Goal: Task Accomplishment & Management: Manage account settings

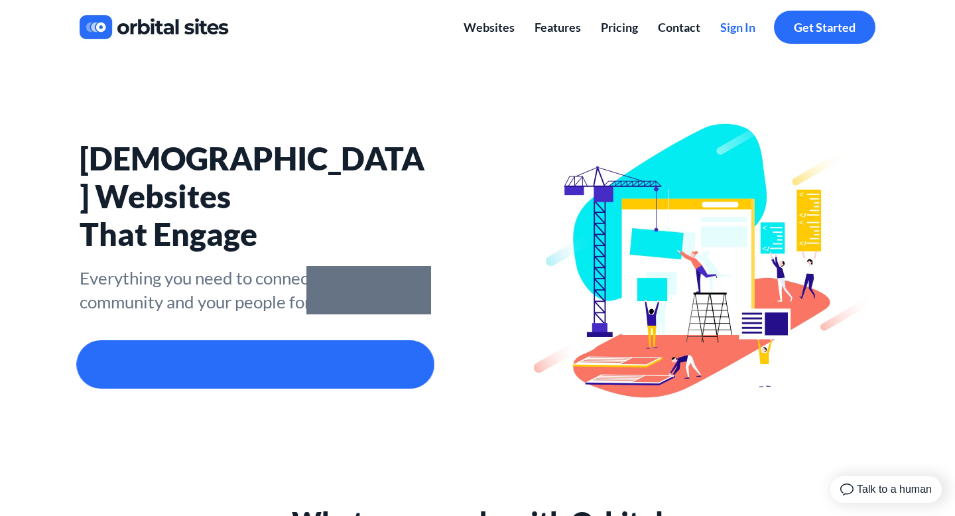
click at [733, 20] on span "Sign In" at bounding box center [737, 27] width 35 height 15
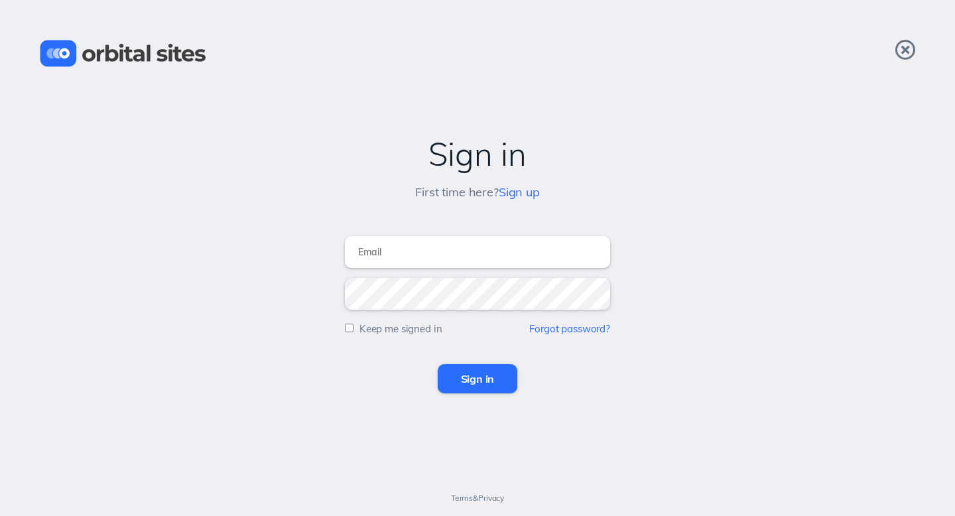
type input "lauren.rowe@anthemchurch.org"
click at [462, 393] on input "Sign in" at bounding box center [478, 378] width 80 height 29
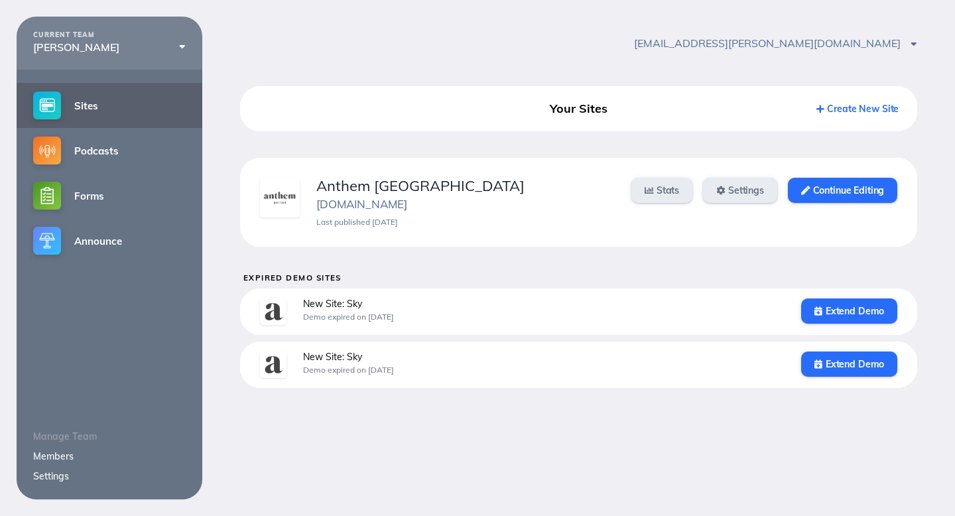
scroll to position [17, 0]
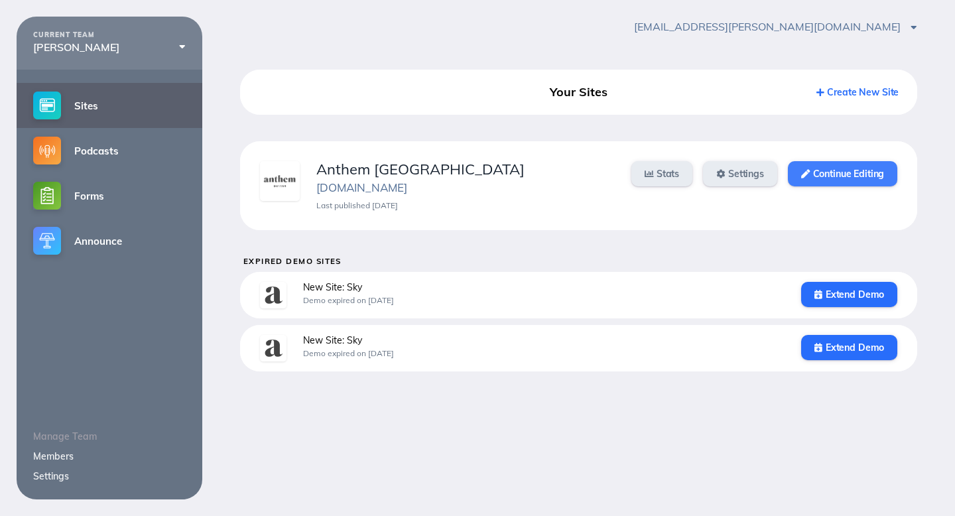
click at [829, 172] on link "Continue Editing" at bounding box center [842, 173] width 109 height 25
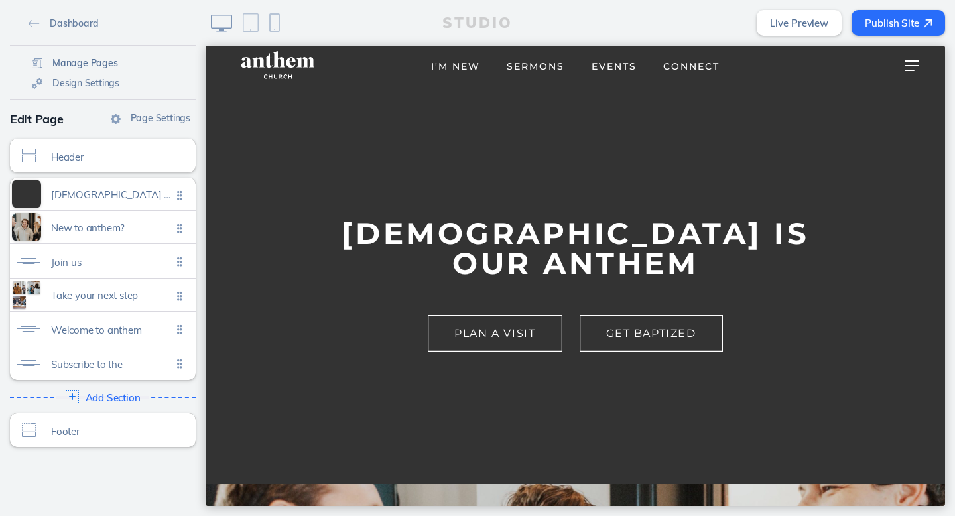
click at [98, 61] on span "Manage Pages" at bounding box center [85, 63] width 66 height 12
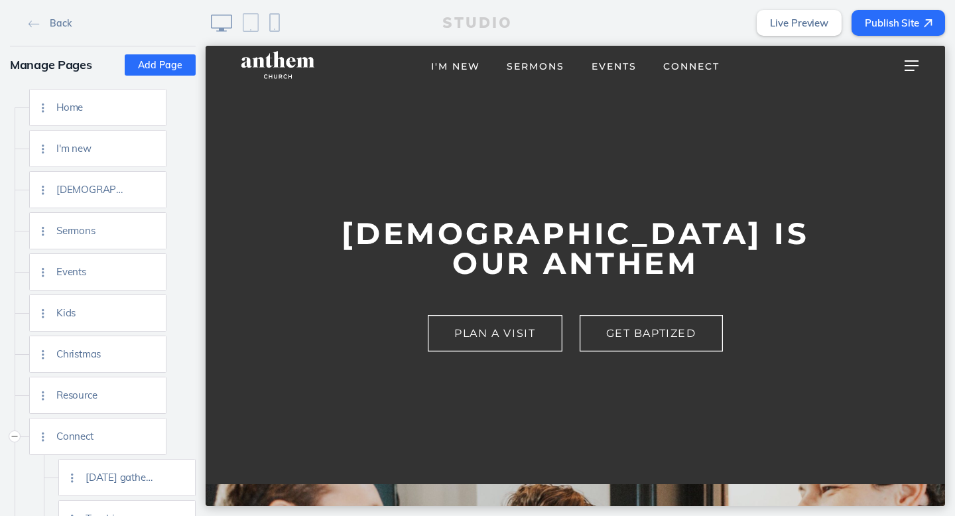
scroll to position [40, 0]
click at [69, 225] on div "Events" at bounding box center [110, 232] width 109 height 36
click at [68, 233] on span "Events" at bounding box center [91, 230] width 70 height 11
click at [618, 62] on span "Events" at bounding box center [613, 66] width 45 height 12
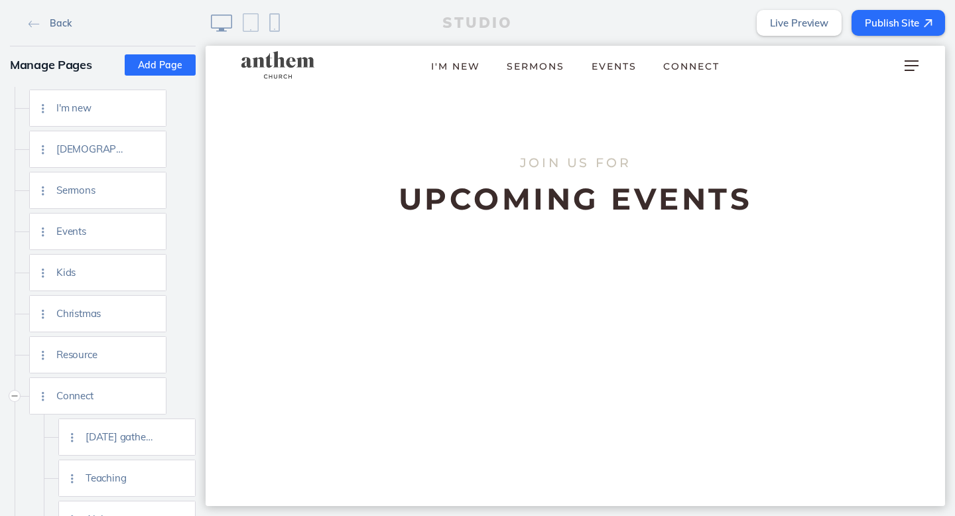
click at [58, 30] on link "Back" at bounding box center [49, 23] width 53 height 20
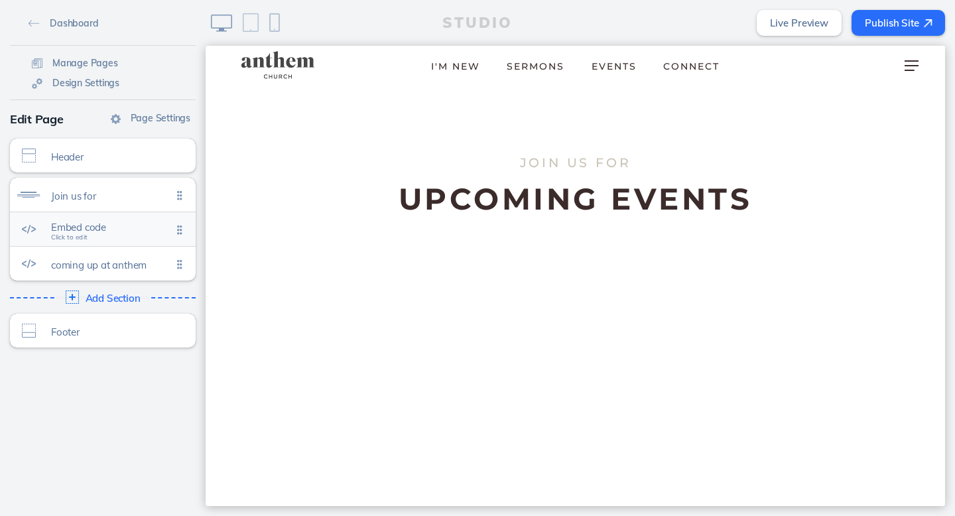
click at [62, 233] on span "Click to edit" at bounding box center [69, 237] width 36 height 8
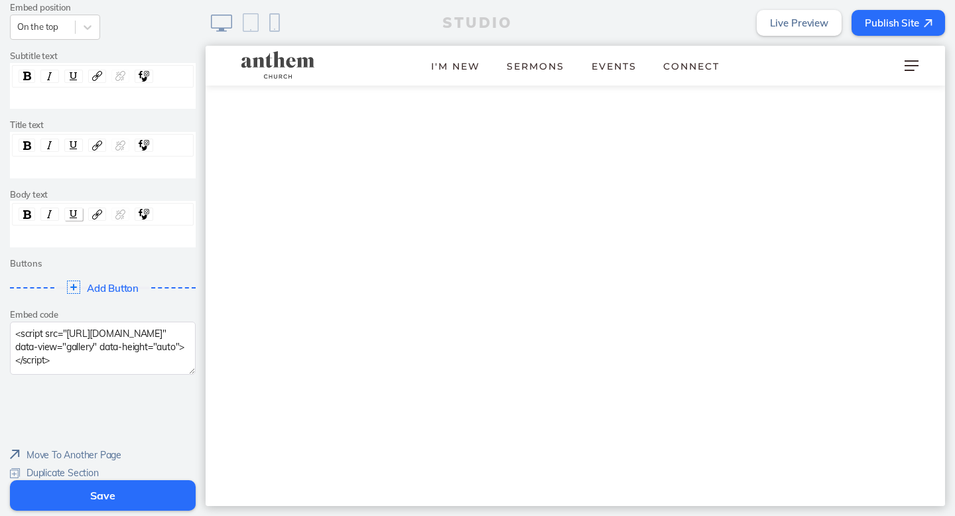
scroll to position [163, 0]
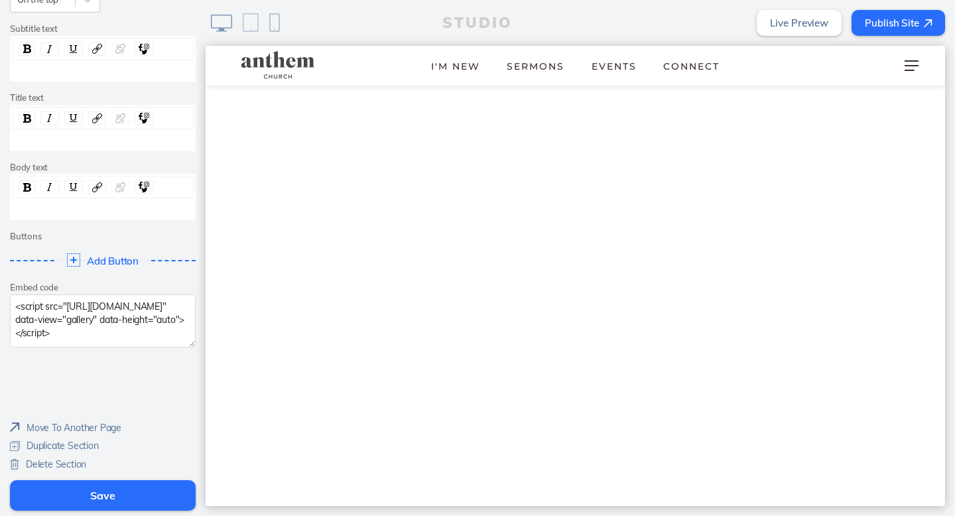
click at [89, 333] on textarea "<script src="[URL][DOMAIN_NAME]" data-view="gallery" data-height="auto"></scrip…" at bounding box center [103, 320] width 186 height 53
click at [56, 497] on button "Save" at bounding box center [103, 495] width 186 height 31
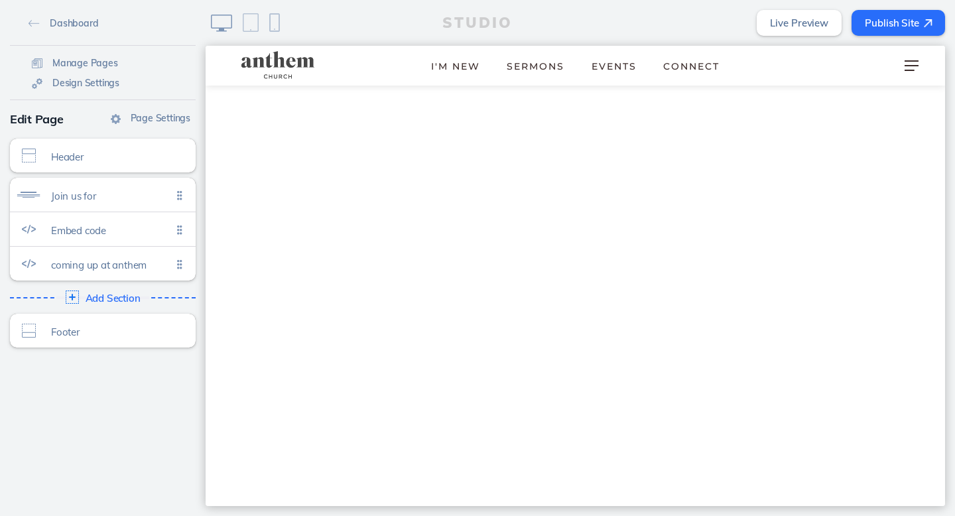
scroll to position [238, 0]
click at [254, 20] on img at bounding box center [251, 22] width 16 height 19
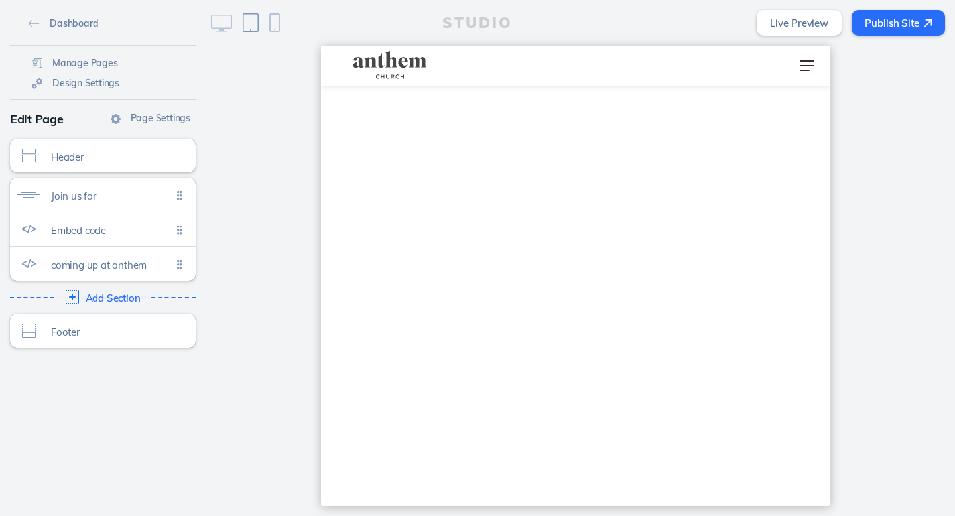
click at [229, 21] on img at bounding box center [221, 23] width 21 height 17
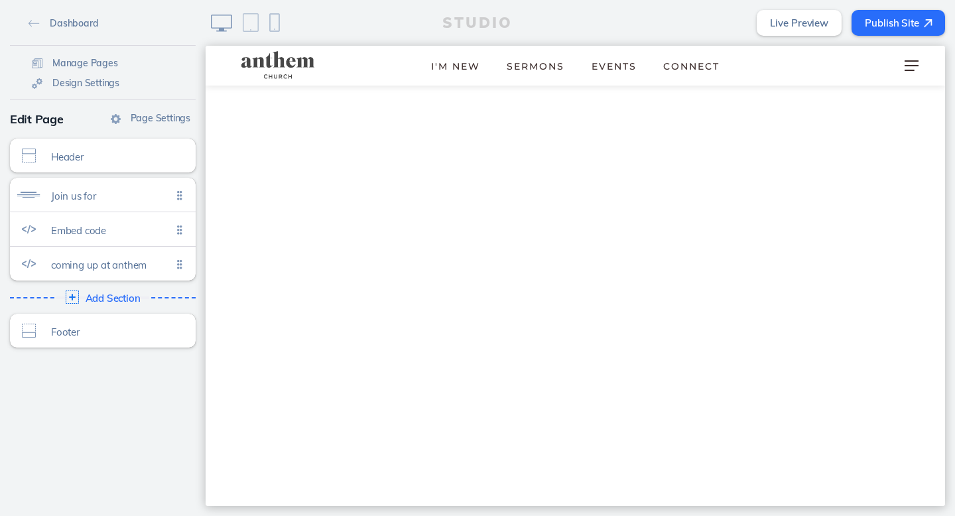
click at [275, 27] on img at bounding box center [274, 22] width 11 height 19
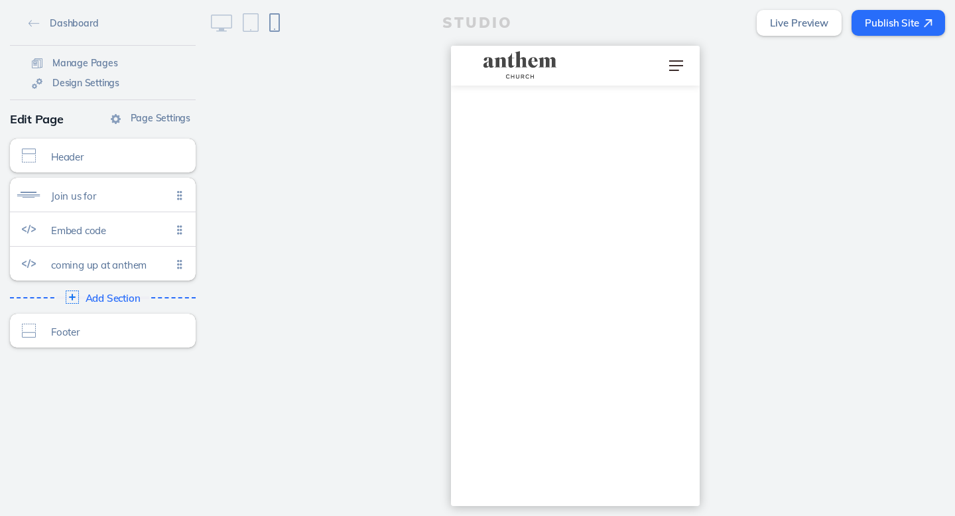
click at [225, 24] on img at bounding box center [221, 23] width 21 height 17
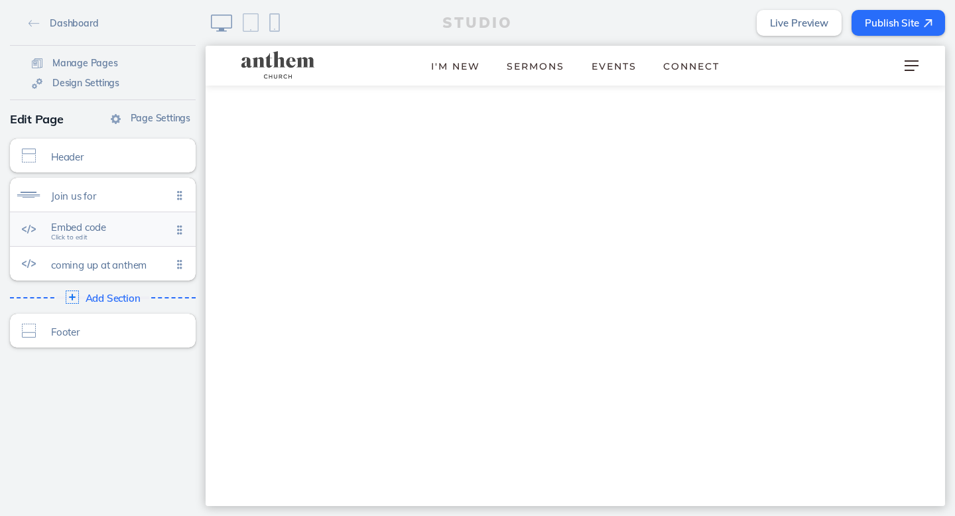
click at [82, 239] on span "Click to edit" at bounding box center [69, 237] width 36 height 8
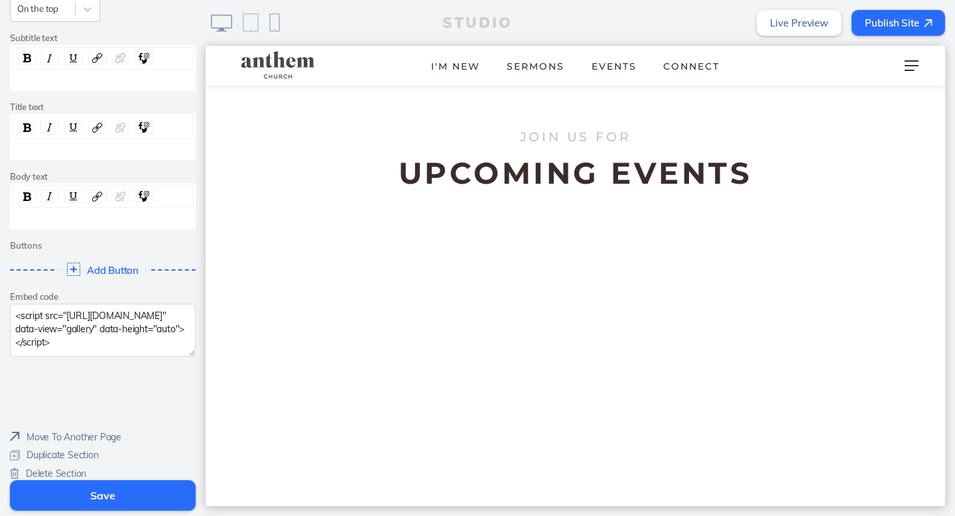
scroll to position [163, 0]
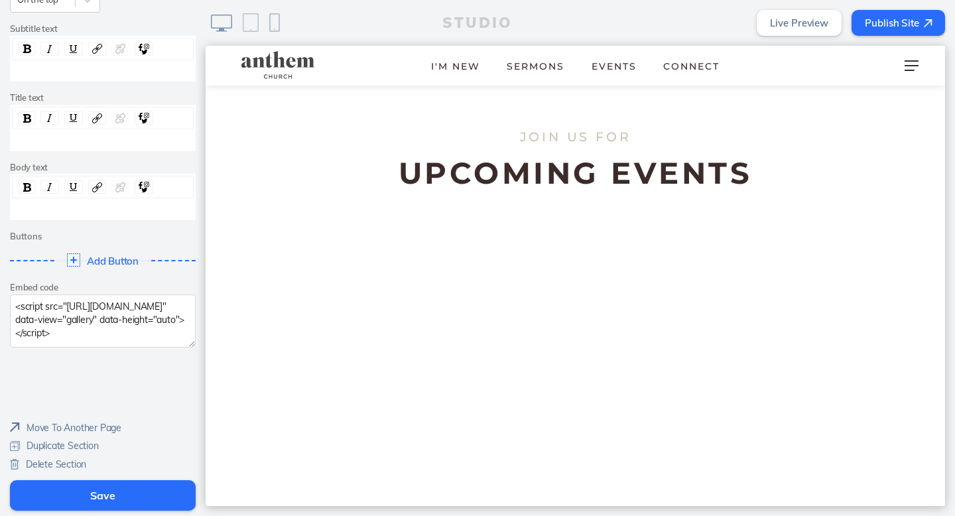
click at [66, 330] on textarea "<script src="https://anthemdenver.churchcenter.com/assets/calendar_embed.js" da…" at bounding box center [103, 320] width 186 height 53
click at [91, 488] on button "Save" at bounding box center [103, 495] width 186 height 31
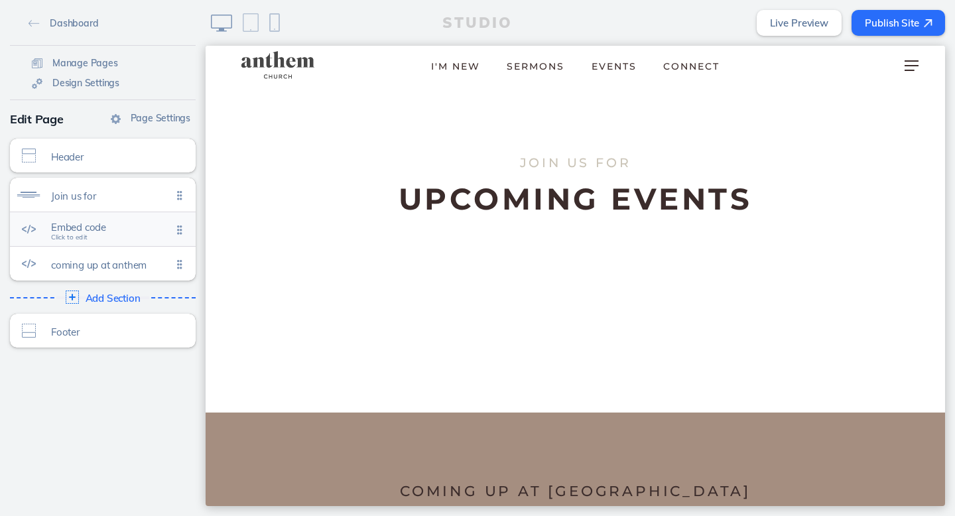
click at [92, 229] on span "Embed code" at bounding box center [111, 226] width 121 height 11
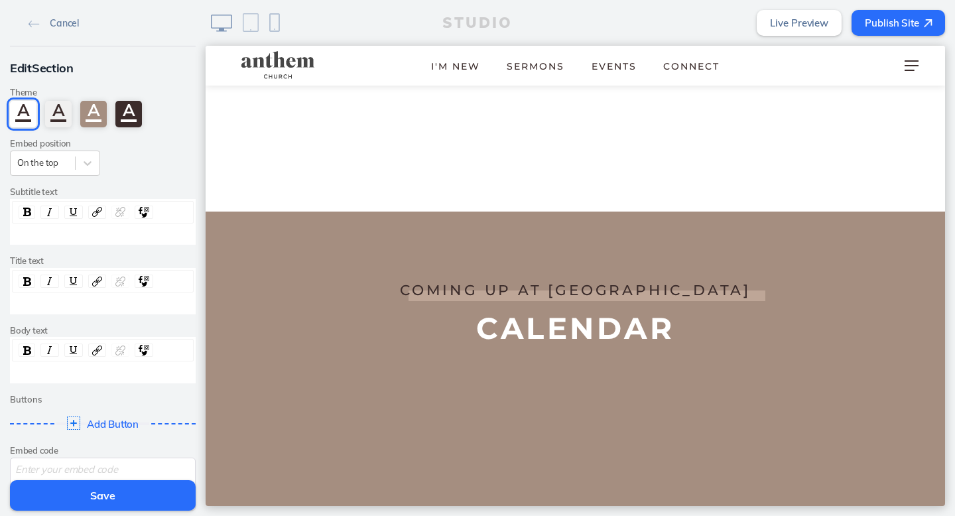
scroll to position [163, 0]
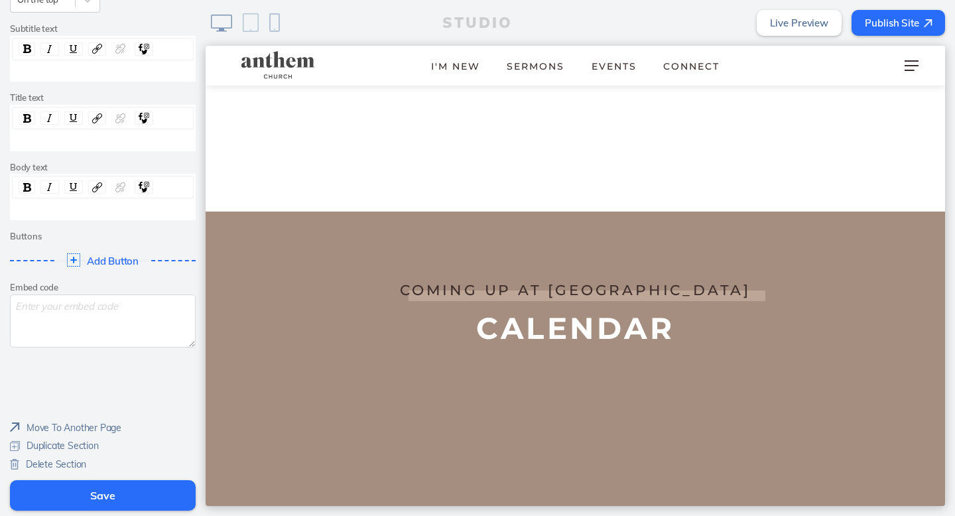
click at [67, 328] on textarea at bounding box center [103, 320] width 186 height 53
click at [70, 324] on textarea at bounding box center [103, 320] width 186 height 53
paste textarea "<iframe src="[URL][DOMAIN_NAME]" style="width: 100%; height: 600px;" class="pla…"
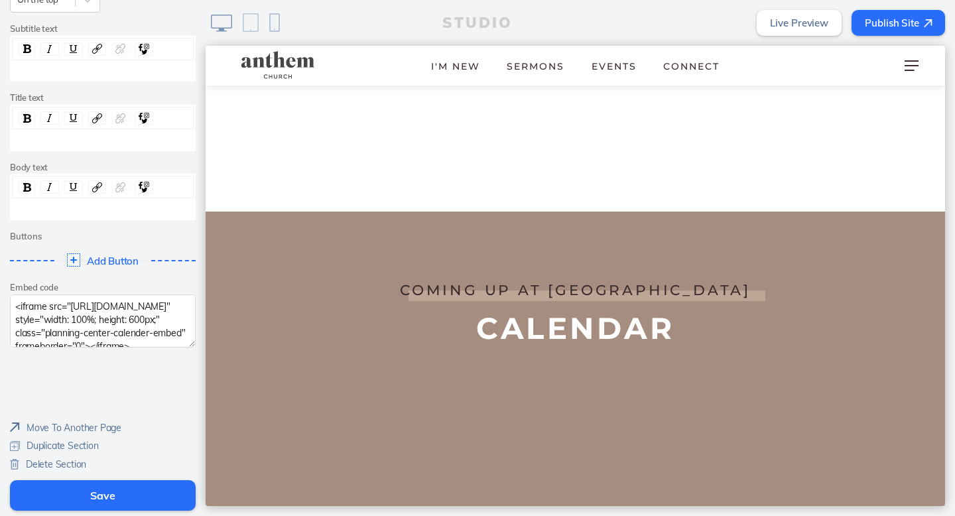
scroll to position [31, 0]
type textarea "<iframe src="https://anthemdenver.churchcenter.com/calendar?embed=true&view=gal…"
click at [96, 501] on button "Save" at bounding box center [103, 495] width 186 height 31
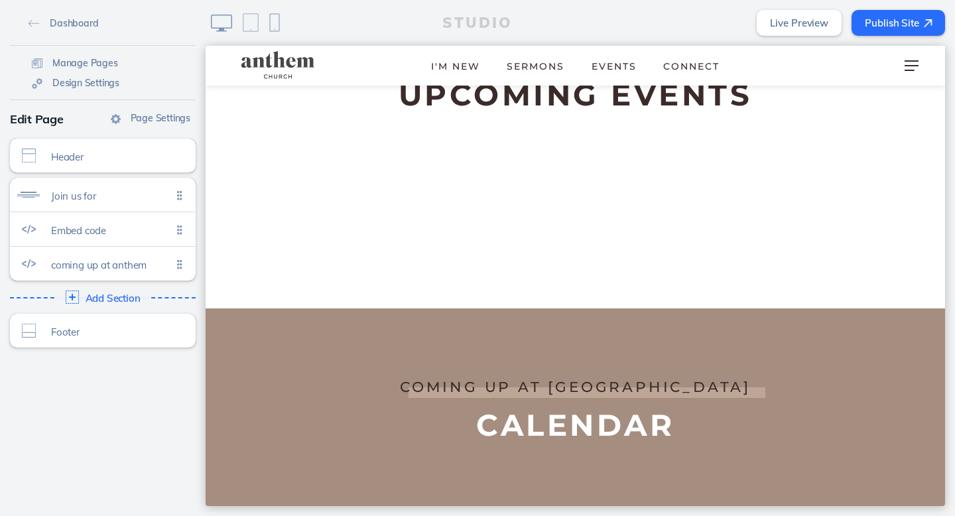
scroll to position [0, 0]
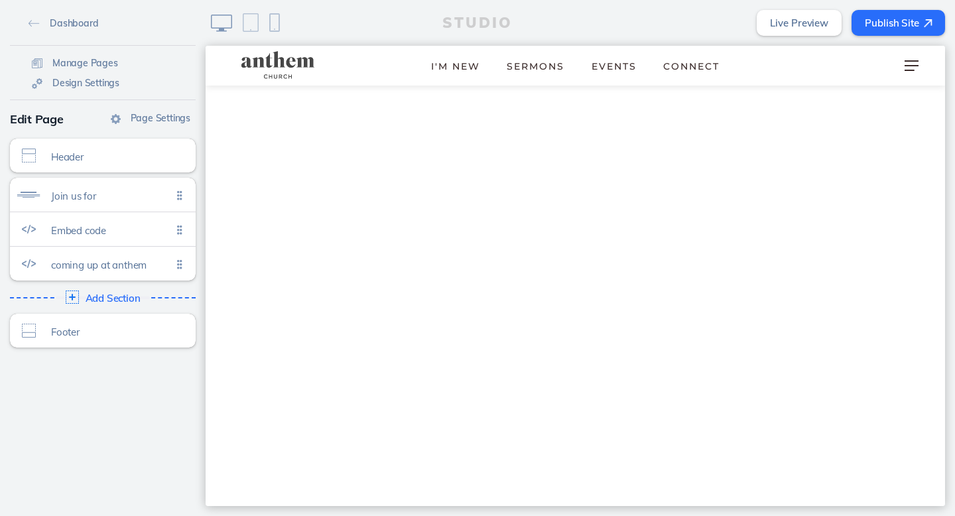
scroll to position [190, 0]
click at [74, 64] on span "Manage Pages" at bounding box center [85, 63] width 66 height 12
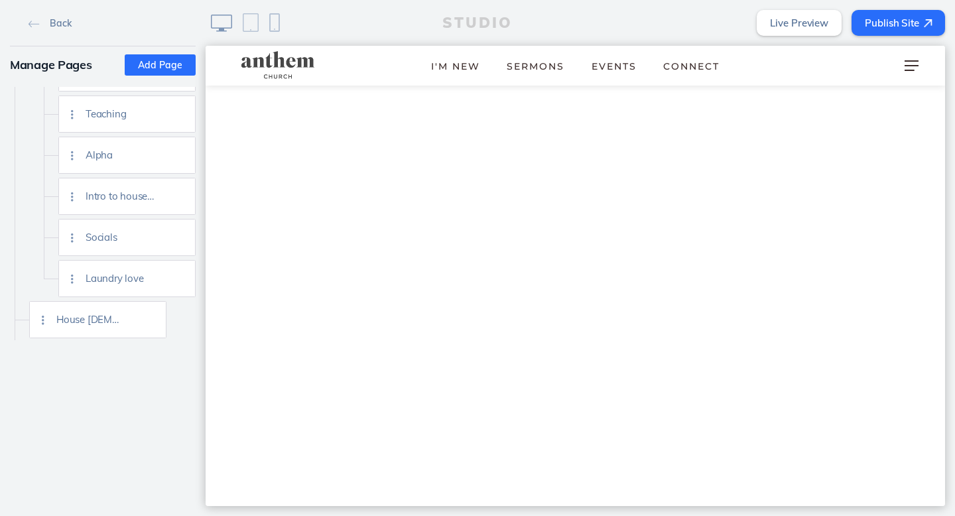
scroll to position [156, 0]
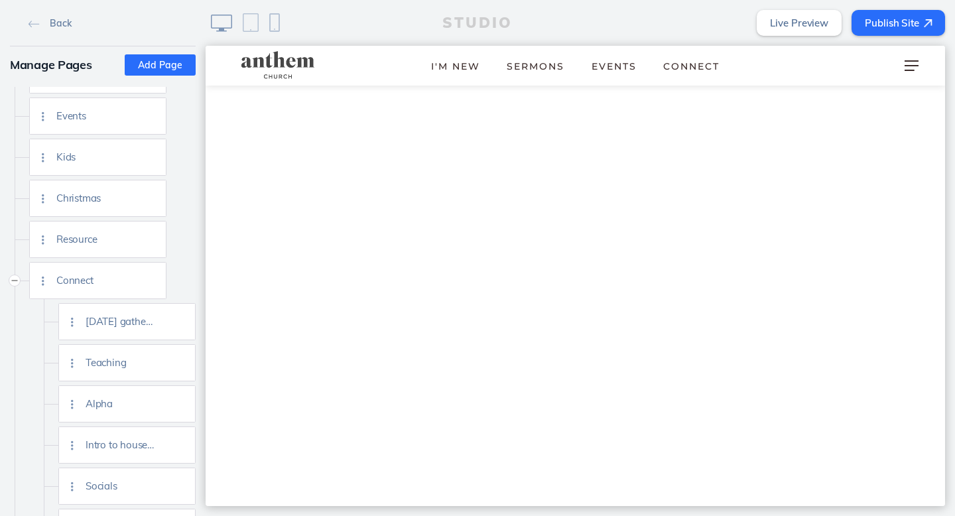
click at [153, 66] on button "Add Page" at bounding box center [160, 64] width 71 height 21
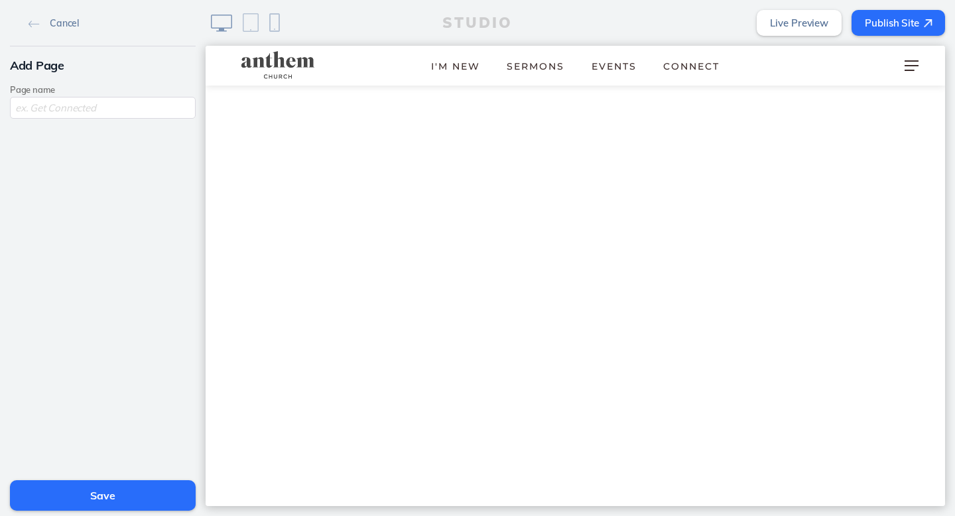
click at [103, 113] on input "text" at bounding box center [103, 108] width 186 height 22
type input "Stuff"
click at [74, 506] on button "Save" at bounding box center [103, 495] width 186 height 31
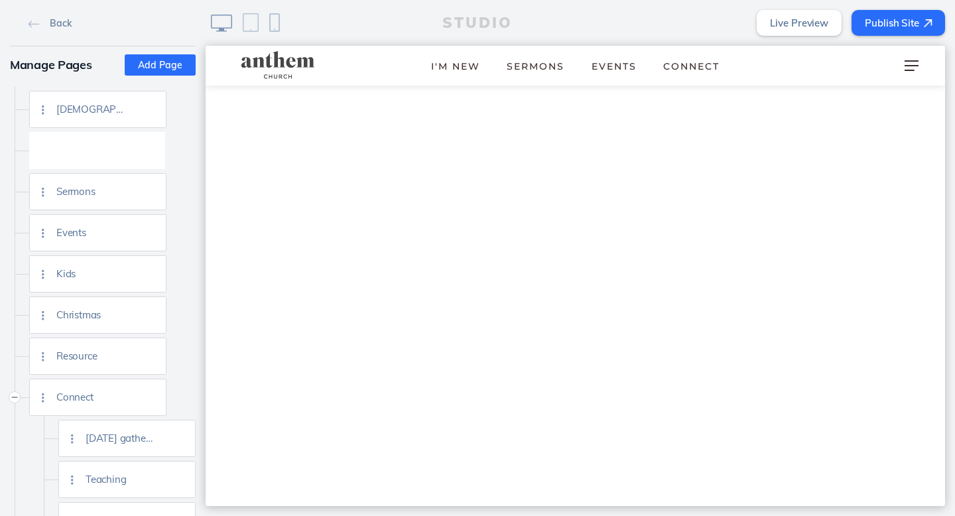
scroll to position [0, 0]
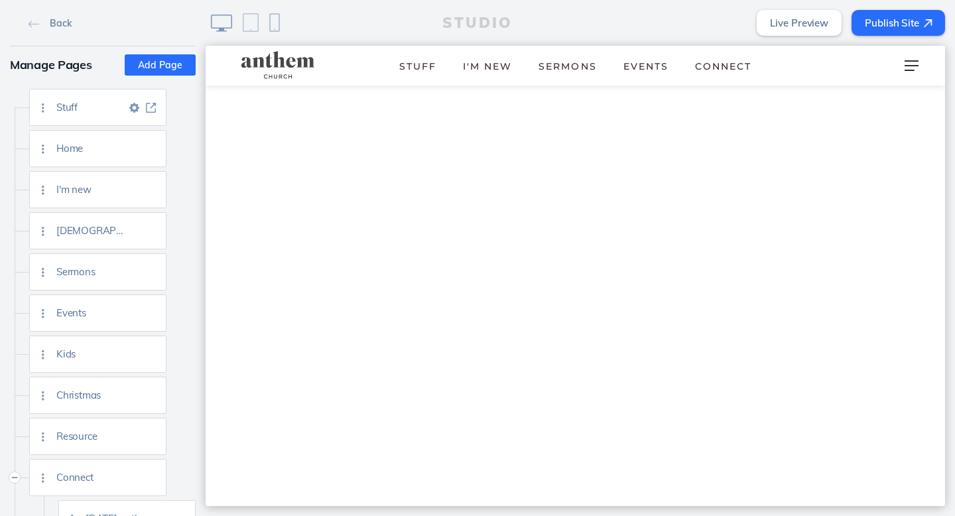
click at [131, 103] on img at bounding box center [134, 108] width 10 height 10
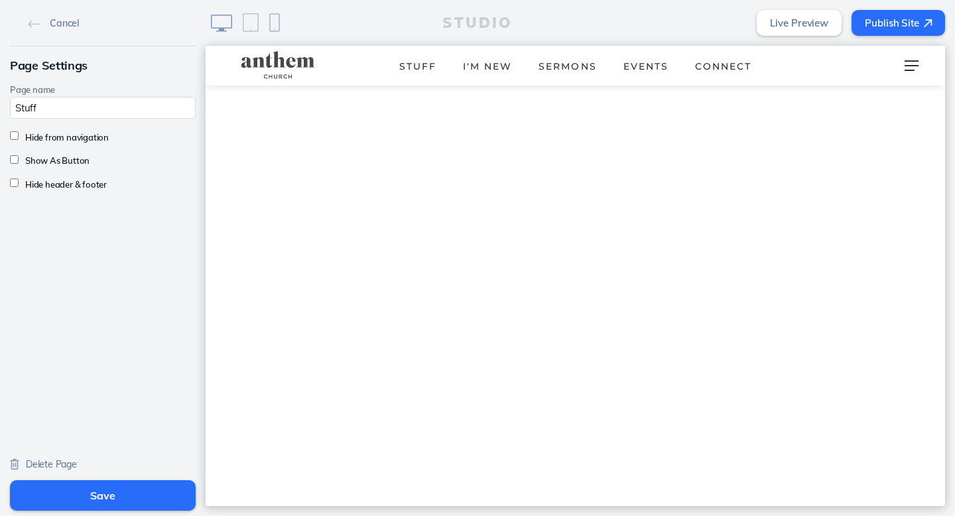
click at [64, 495] on button "Save" at bounding box center [103, 495] width 186 height 31
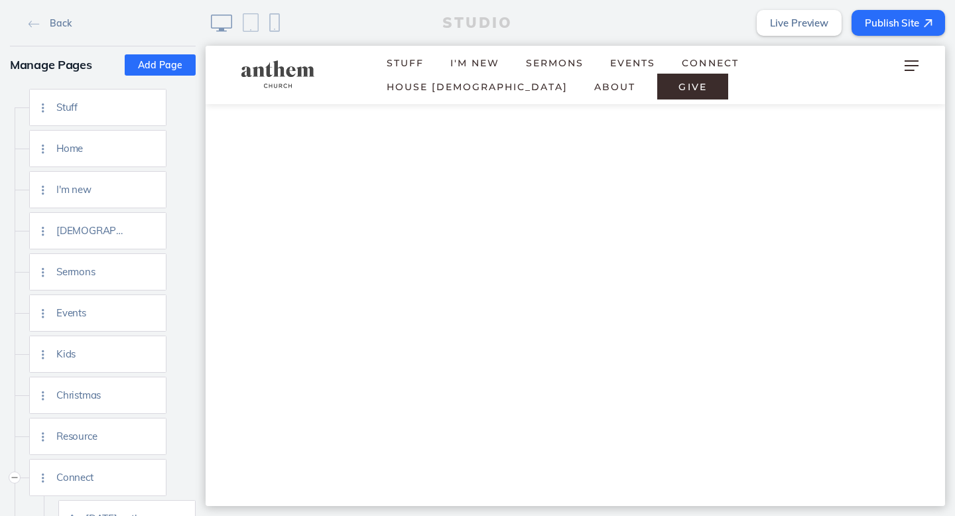
click at [411, 64] on span "Stuff" at bounding box center [405, 63] width 37 height 12
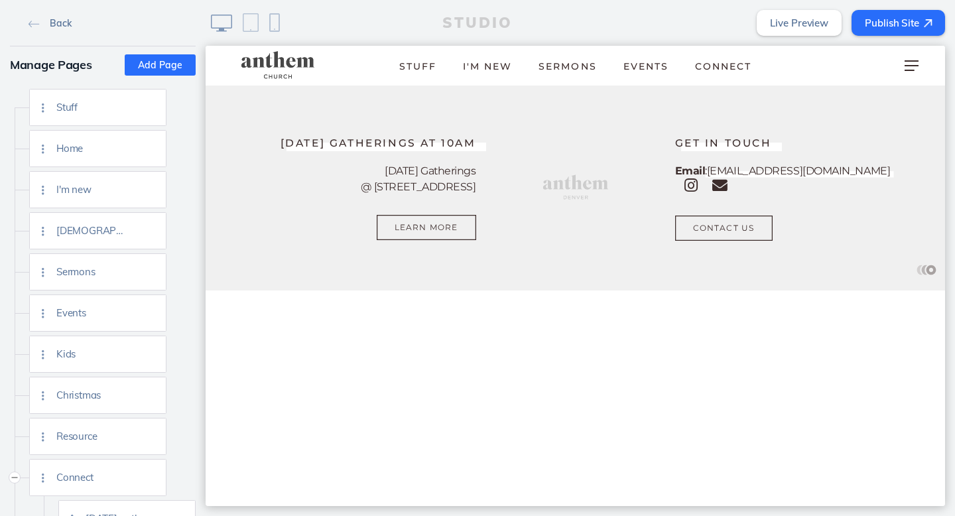
click at [58, 21] on span "Back" at bounding box center [60, 23] width 21 height 12
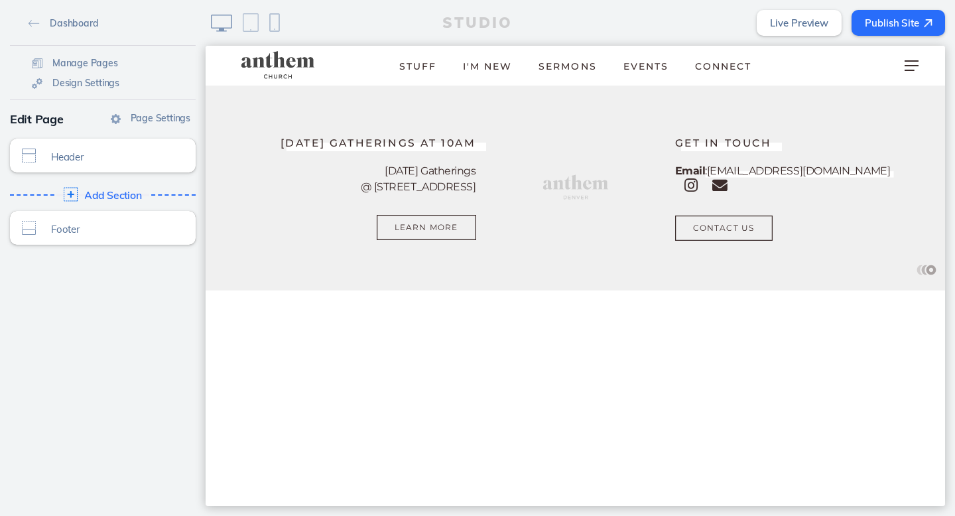
click at [80, 194] on div "Add Section Click to edit" at bounding box center [102, 195] width 195 height 24
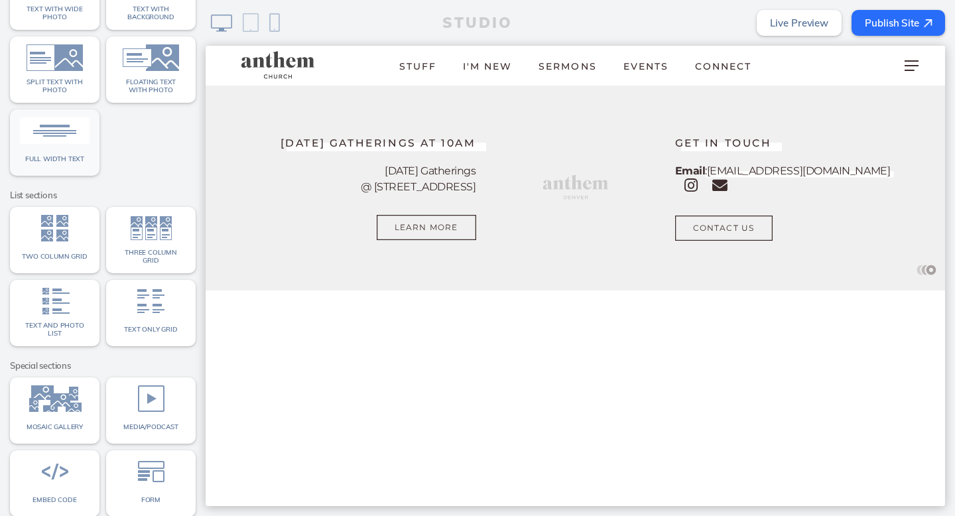
scroll to position [157, 0]
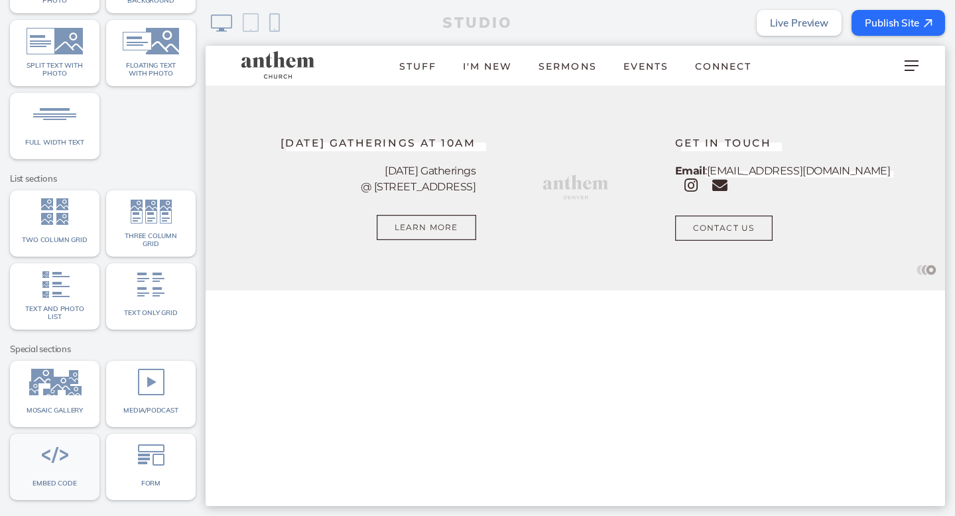
click at [72, 467] on link "Embed code" at bounding box center [55, 467] width 90 height 66
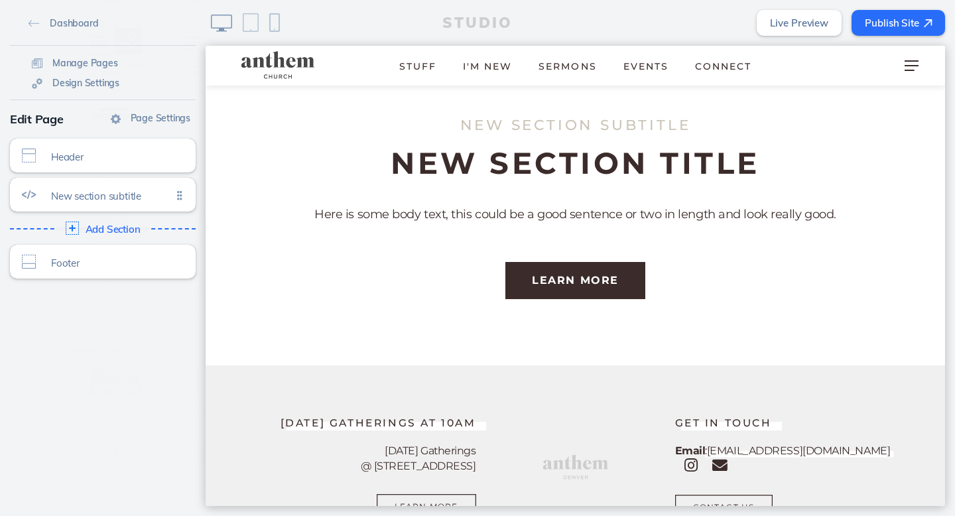
scroll to position [40, 0]
click at [78, 210] on div "New section subtitle Click to edit" at bounding box center [103, 195] width 186 height 34
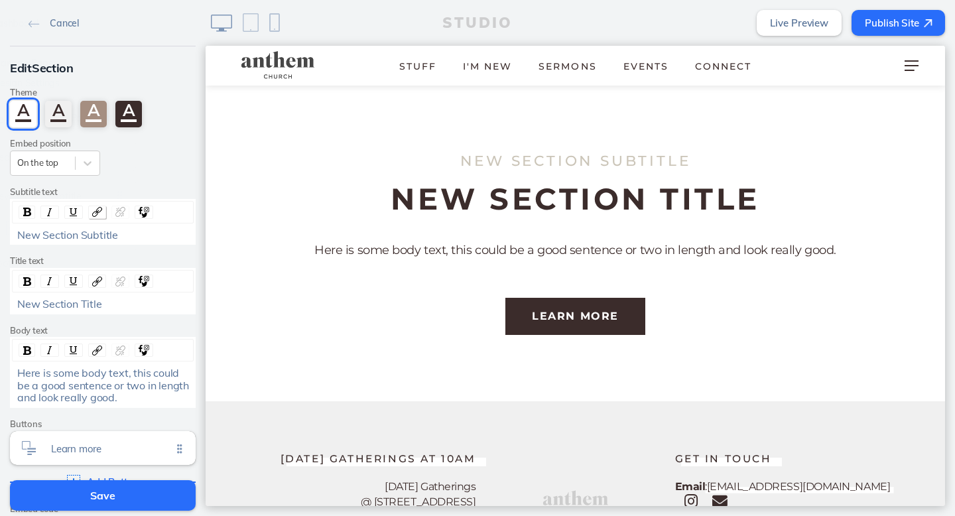
scroll to position [0, 0]
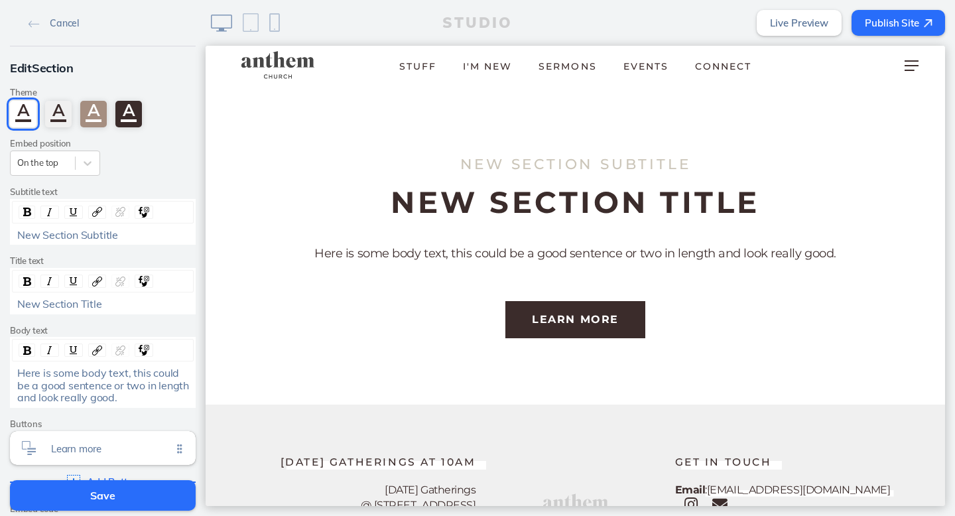
click at [108, 235] on span "New Section Subtitle" at bounding box center [67, 234] width 101 height 13
click at [79, 305] on span "New Section Title" at bounding box center [59, 303] width 85 height 13
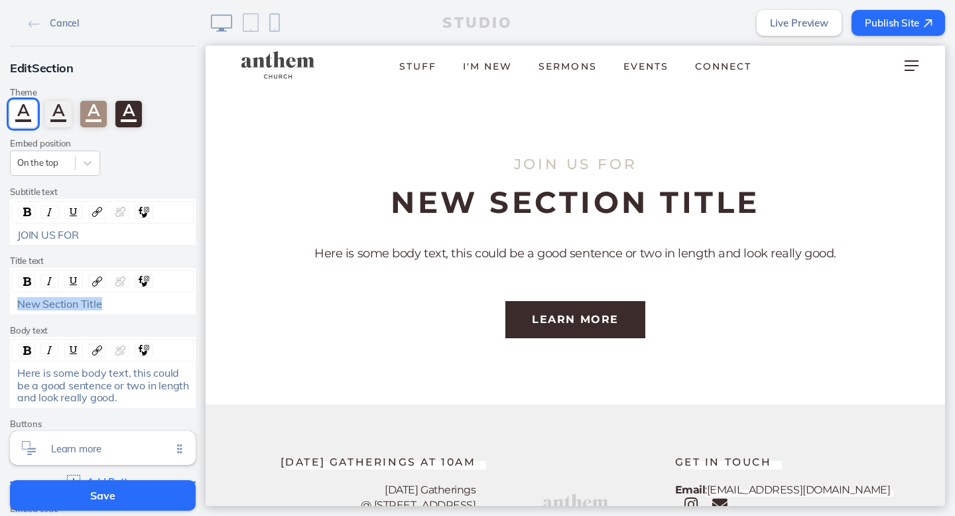
drag, startPoint x: 79, startPoint y: 305, endPoint x: 79, endPoint y: 292, distance: 13.3
click at [79, 305] on span "New Section Title" at bounding box center [59, 303] width 85 height 13
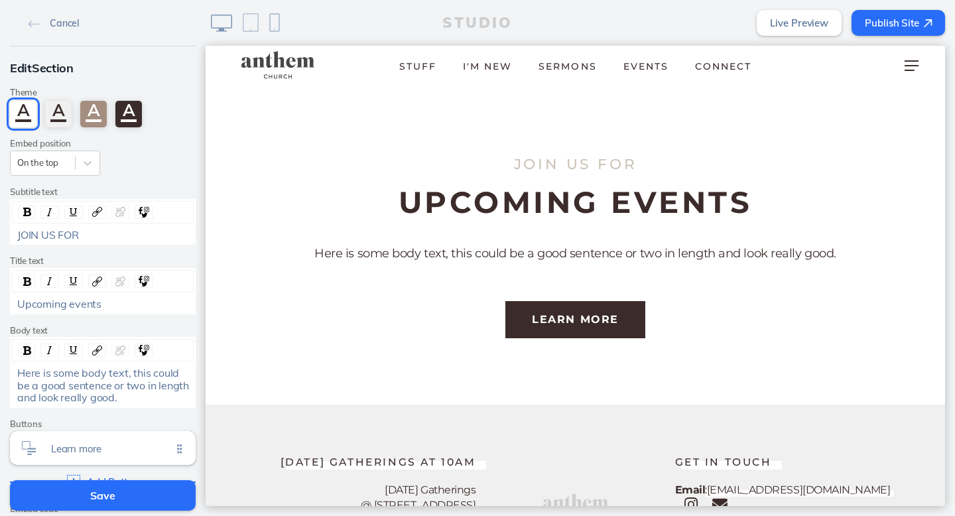
click at [90, 389] on span "Here is some body text, this could be a good sentence or two in length and look…" at bounding box center [104, 385] width 174 height 38
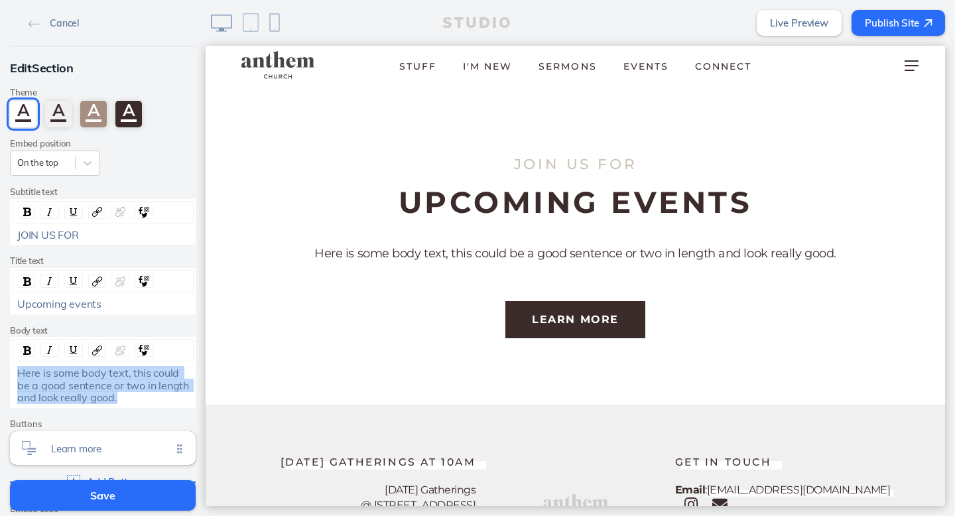
click at [90, 389] on span "Here is some body text, this could be a good sentence or two in length and look…" at bounding box center [104, 385] width 174 height 38
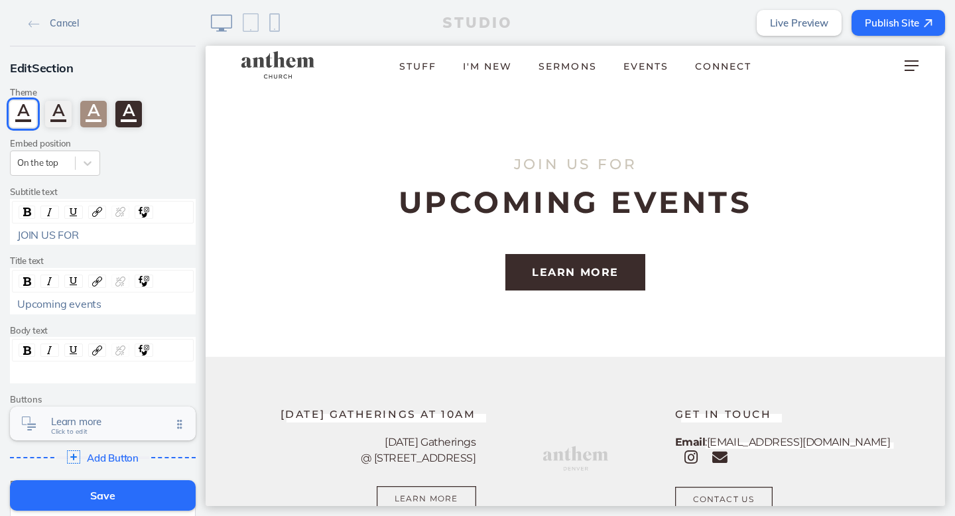
click at [117, 418] on span "Learn more" at bounding box center [111, 421] width 121 height 11
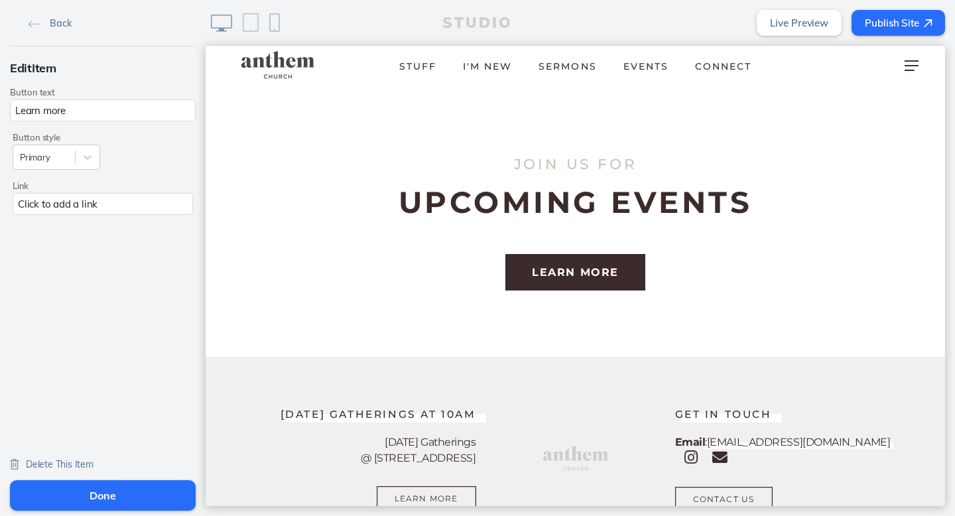
click at [45, 464] on span "Delete This Item" at bounding box center [60, 464] width 68 height 12
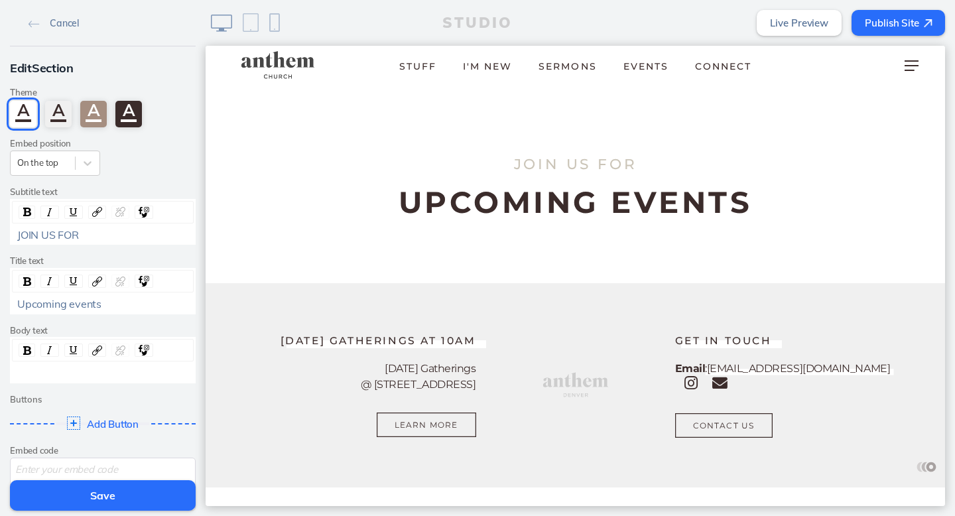
scroll to position [62, 0]
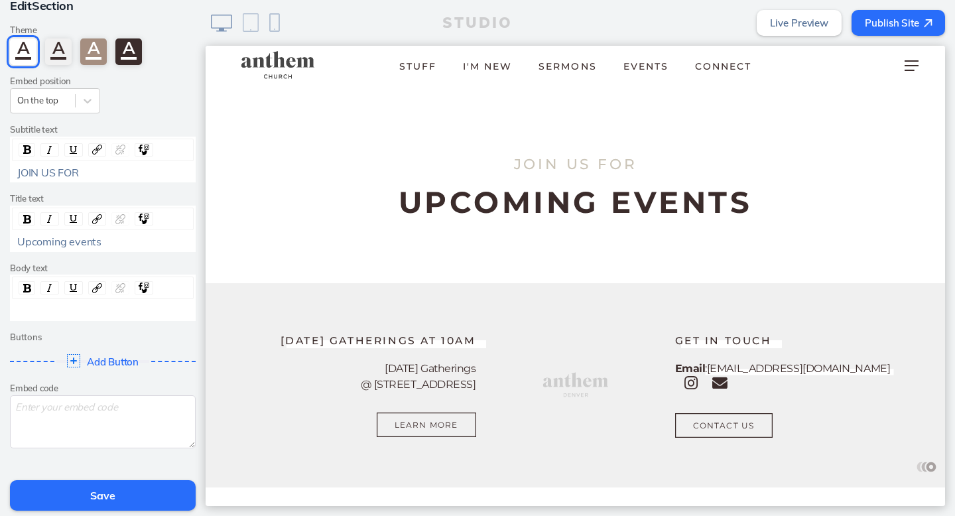
click at [72, 409] on textarea at bounding box center [103, 421] width 186 height 53
paste textarea "<iframe src="https://anthemdenver.churchcenter.com/calendar?embed=true&view=gal…"
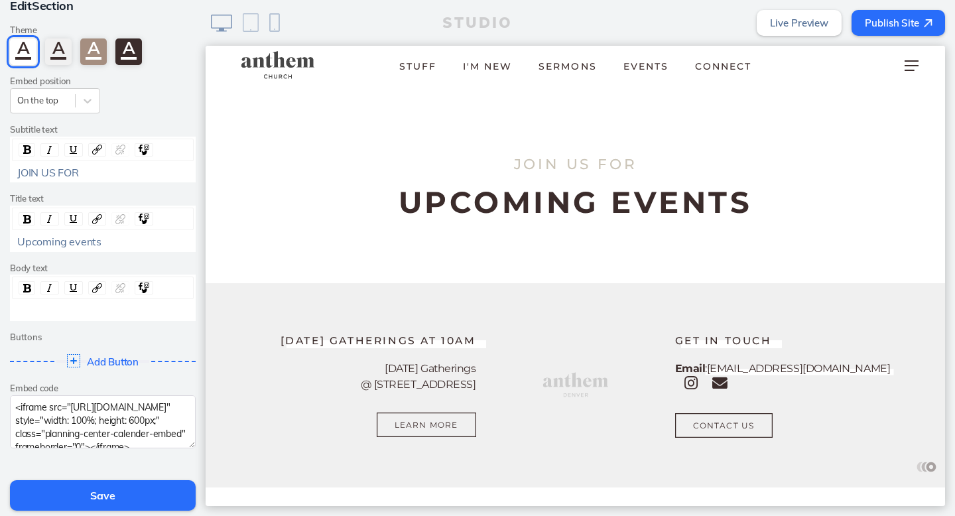
scroll to position [31, 0]
type textarea "<iframe src="https://anthemdenver.churchcenter.com/calendar?embed=true&view=gal…"
click at [99, 493] on button "Save" at bounding box center [103, 495] width 186 height 31
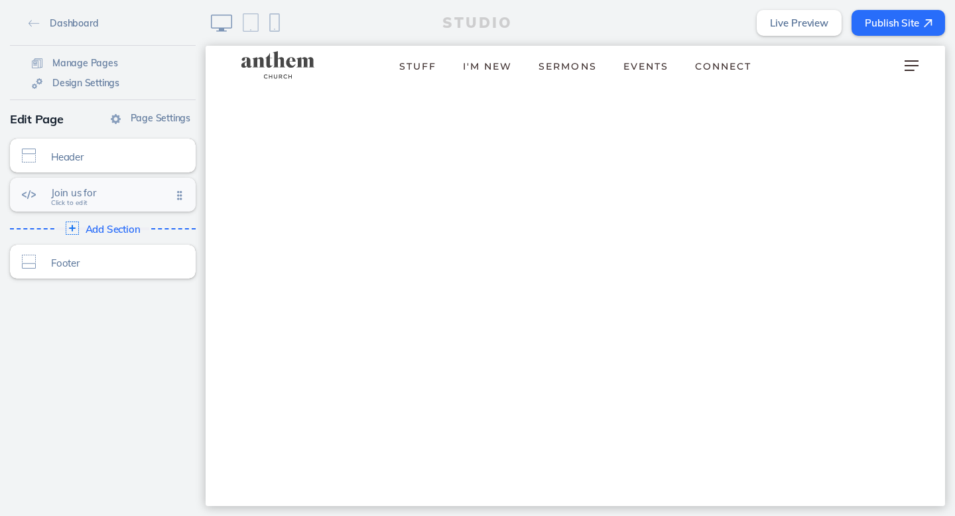
click at [89, 184] on div "Join us for Click to edit" at bounding box center [103, 195] width 186 height 34
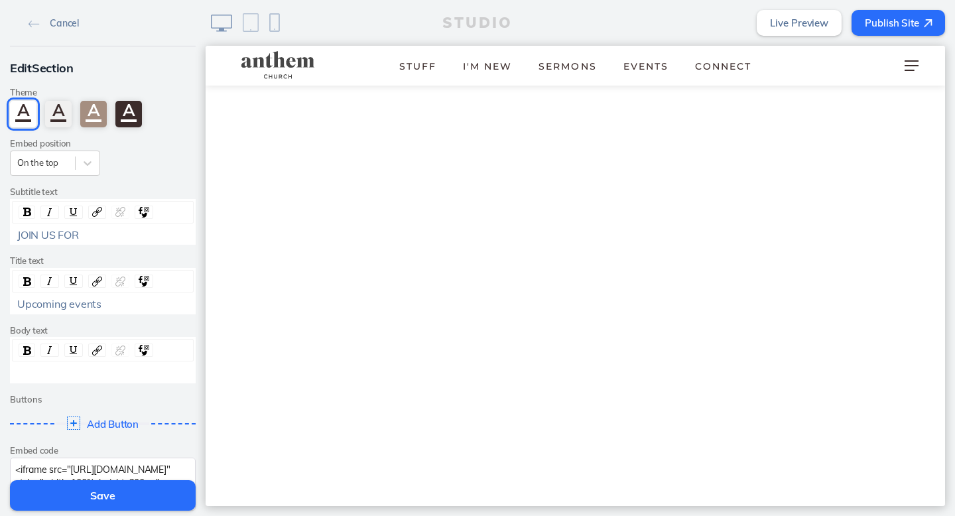
scroll to position [163, 0]
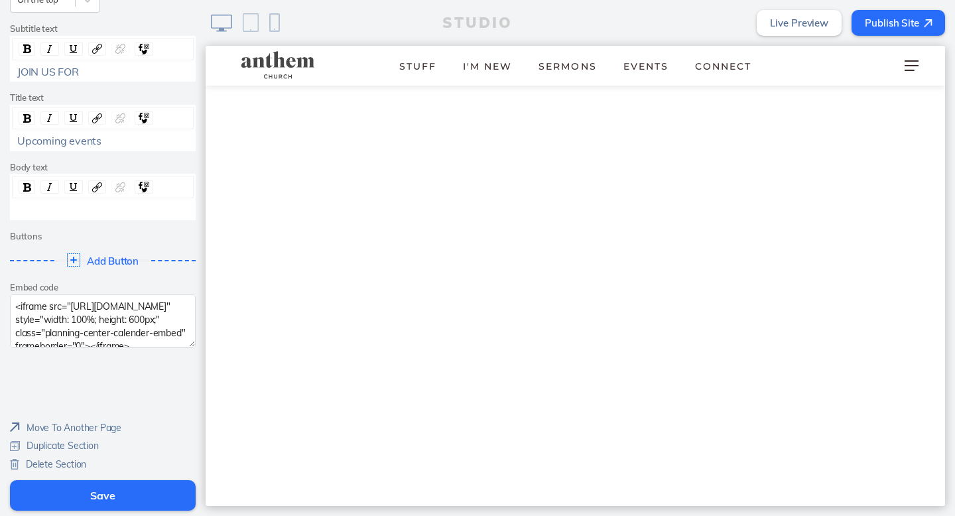
click at [103, 336] on textarea "<iframe src="[URL][DOMAIN_NAME]" style="width: 100%; height: 600px;" class="pla…" at bounding box center [103, 320] width 186 height 53
paste textarea "script src="[URL][DOMAIN_NAME]" data-view="gallery" data-height="auto"></script"
type textarea "<script src="[URL][DOMAIN_NAME]" data-view="gallery" data-height="auto"></scrip…"
click at [60, 491] on button "Save" at bounding box center [103, 495] width 186 height 31
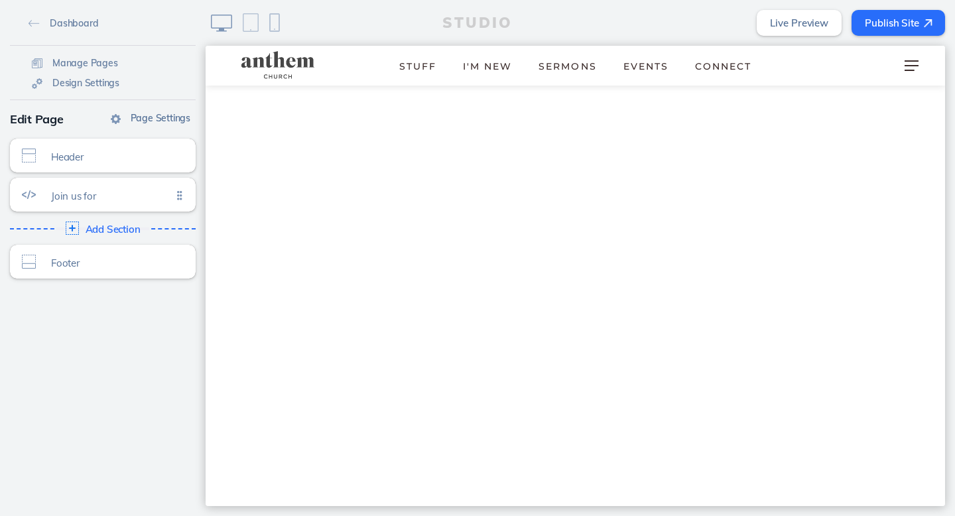
click at [121, 121] on img at bounding box center [116, 119] width 10 height 10
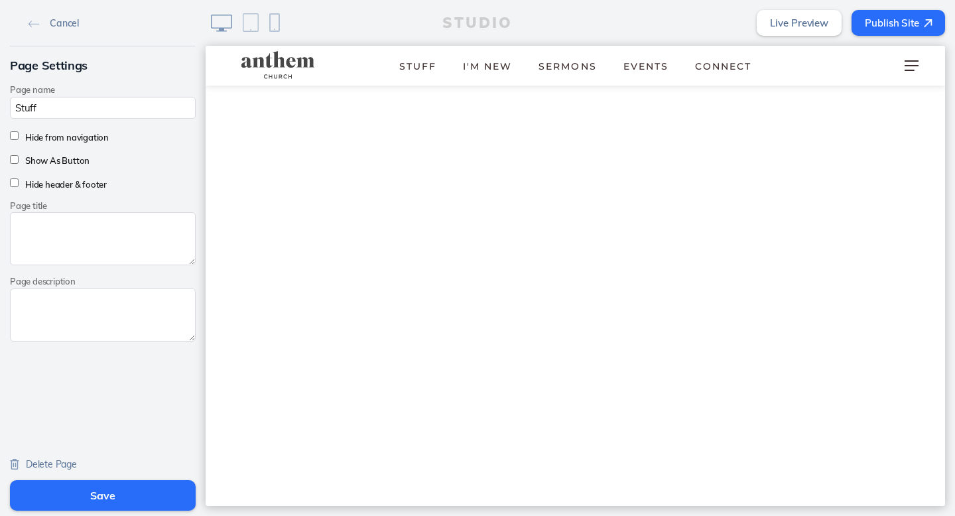
click at [111, 486] on button "Save" at bounding box center [103, 495] width 186 height 31
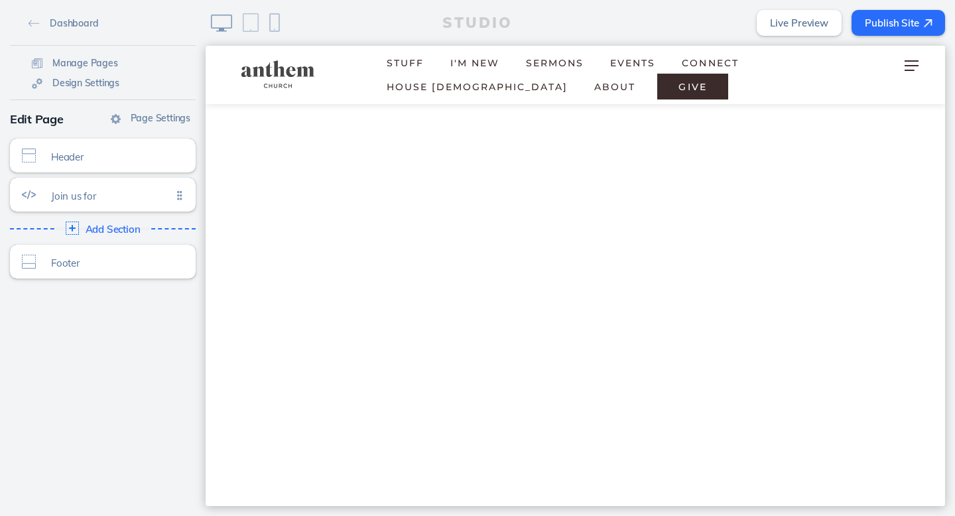
click at [127, 405] on div "Dashboard Manage Pages Design Settings Page Settings Edit Page Header Click to …" at bounding box center [103, 258] width 206 height 516
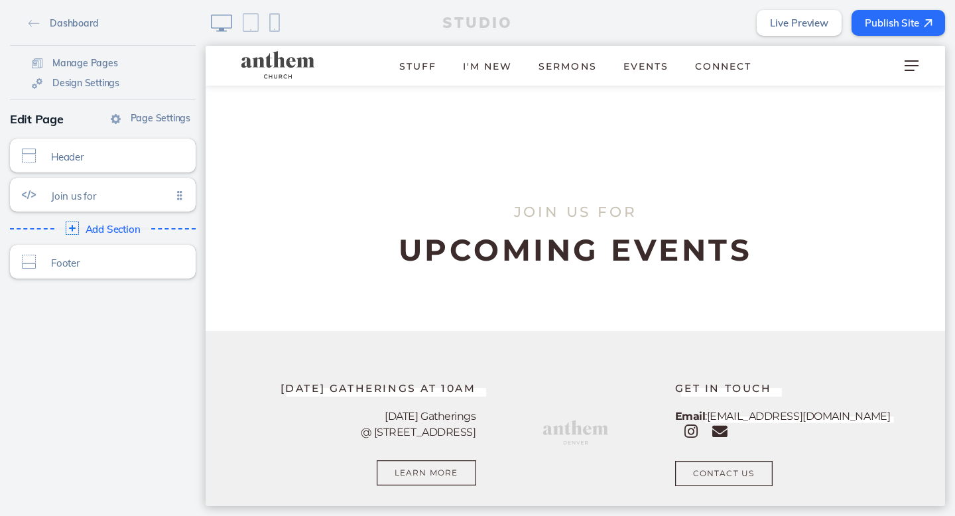
scroll to position [2161, 0]
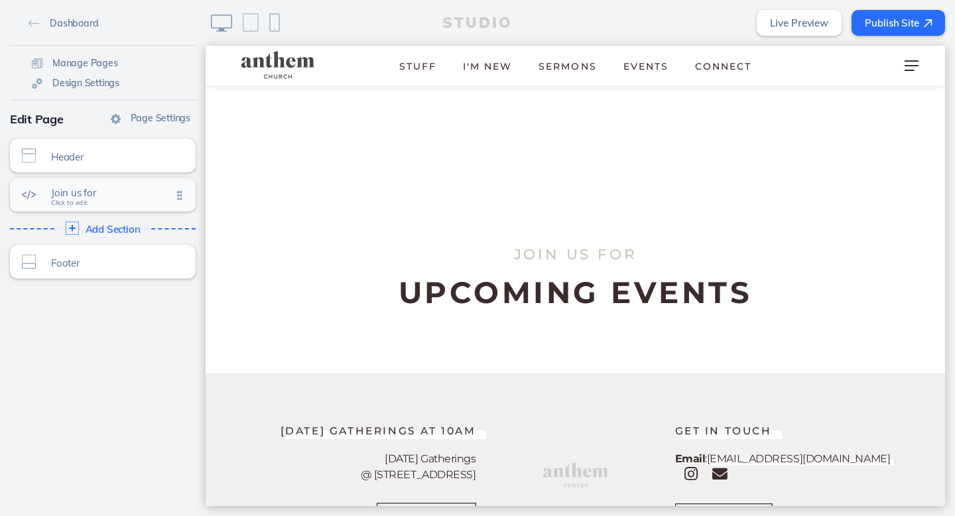
click at [145, 196] on span "Join us for" at bounding box center [111, 192] width 121 height 11
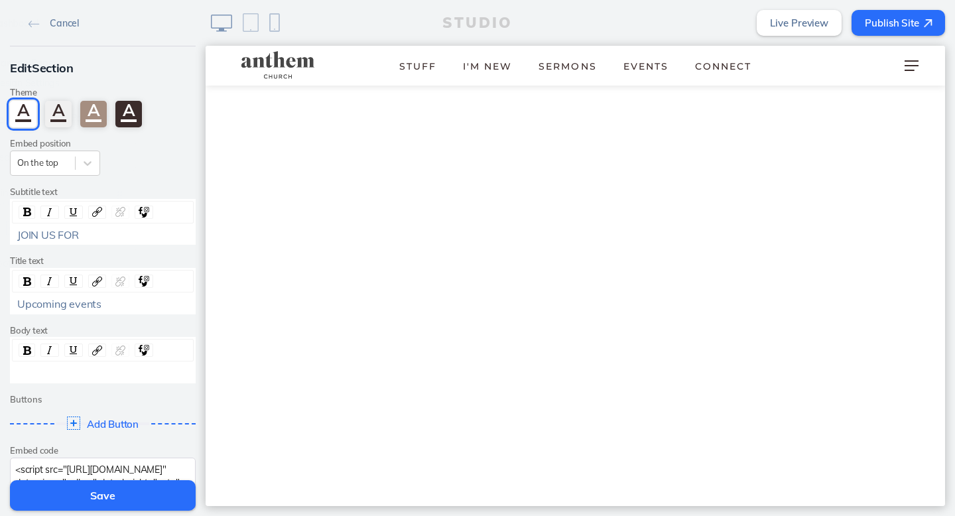
scroll to position [0, 0]
click at [90, 166] on icon at bounding box center [87, 162] width 13 height 13
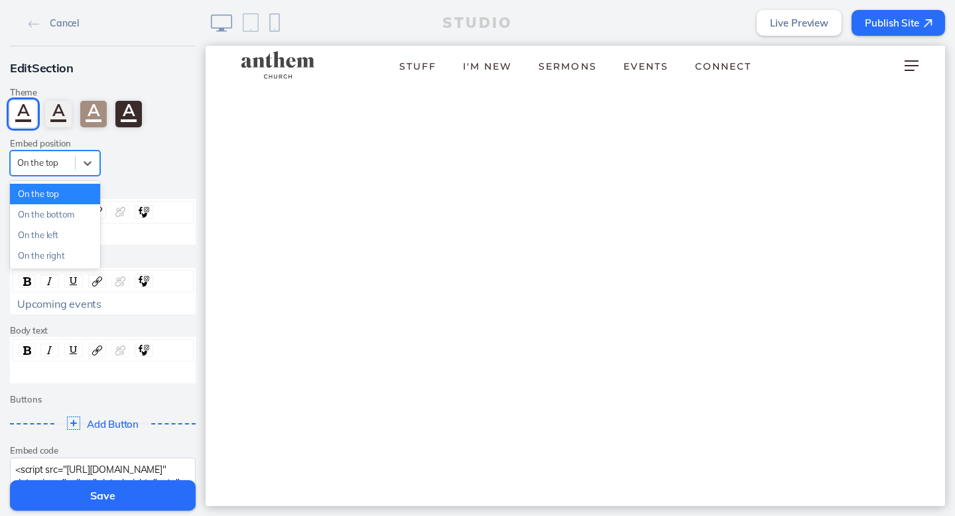
click at [78, 199] on div "On the top" at bounding box center [55, 194] width 90 height 21
click at [50, 23] on span "Cancel" at bounding box center [64, 23] width 29 height 12
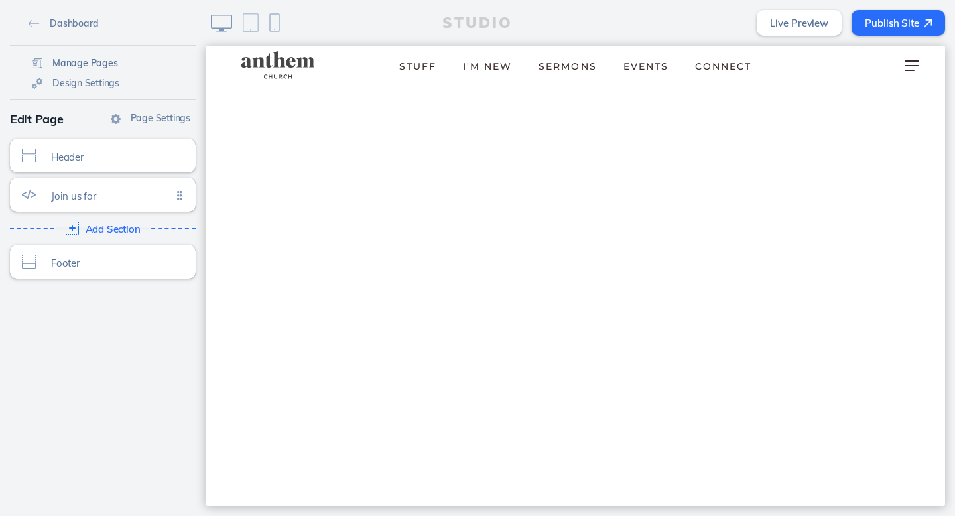
click at [74, 66] on span "Manage Pages" at bounding box center [85, 63] width 66 height 12
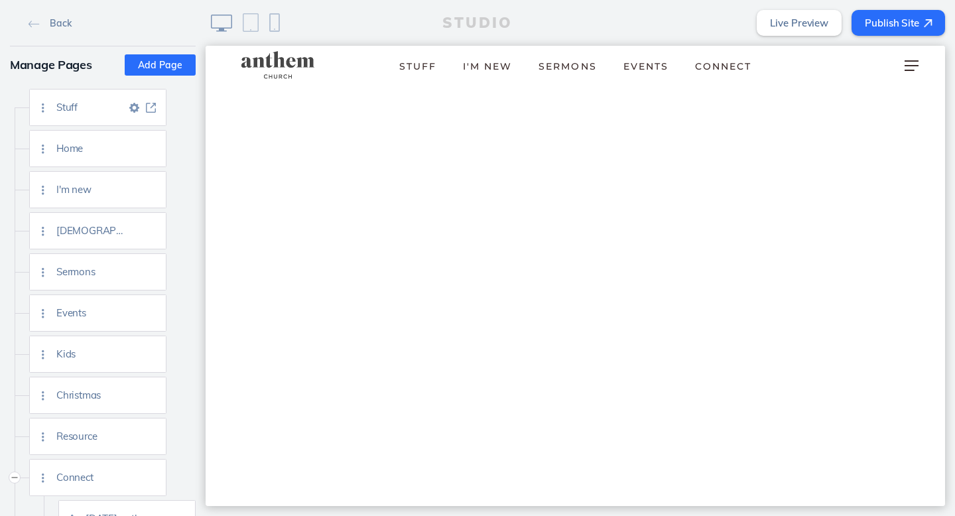
click at [135, 105] on img at bounding box center [134, 108] width 10 height 10
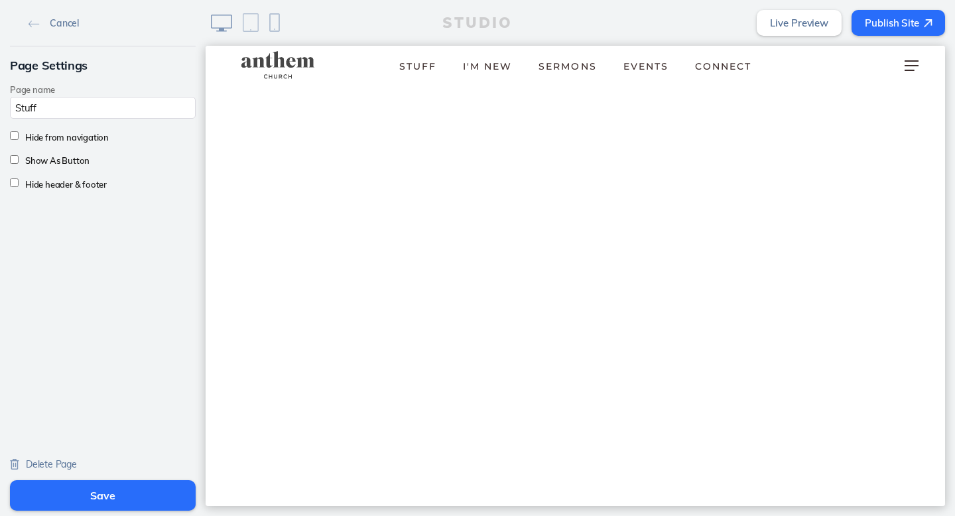
click at [22, 463] on link "Delete Page" at bounding box center [43, 464] width 67 height 12
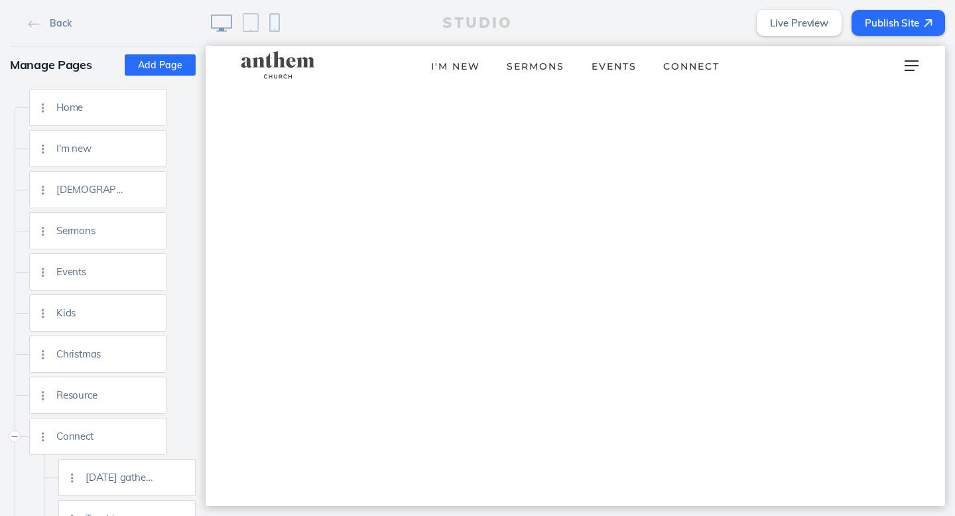
click at [292, 59] on img at bounding box center [278, 65] width 92 height 31
